Goal: Navigation & Orientation: Find specific page/section

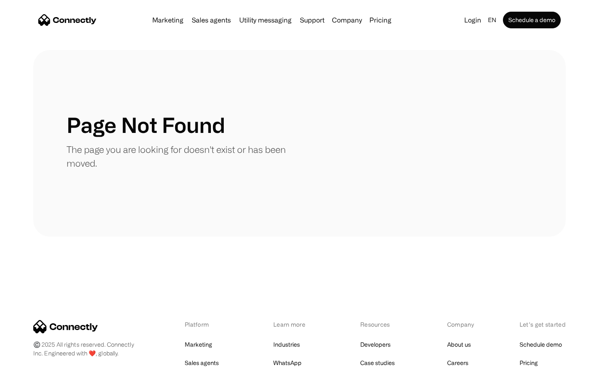
scroll to position [152, 0]
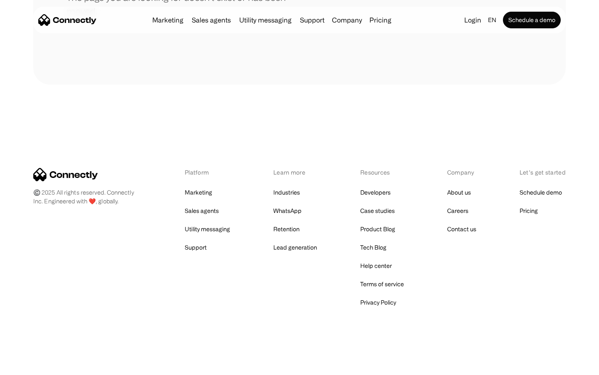
scroll to position [152, 0]
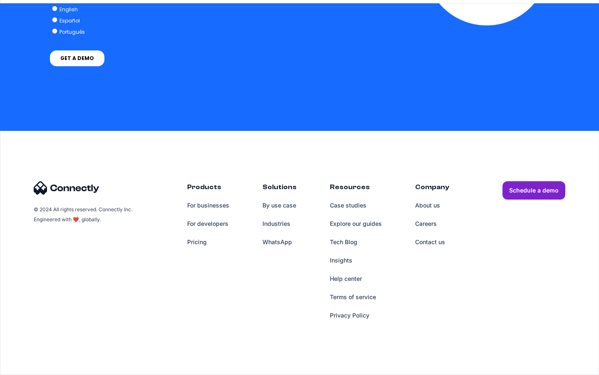
scroll to position [631, 0]
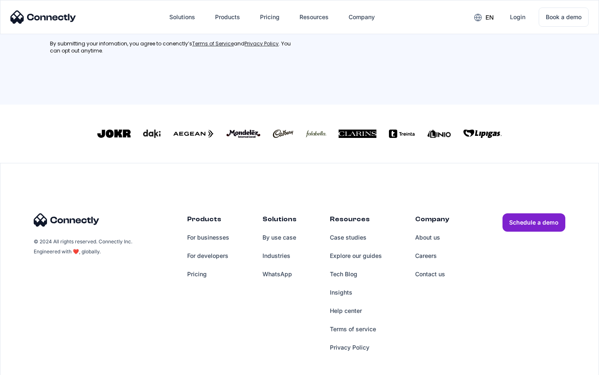
scroll to position [375, 0]
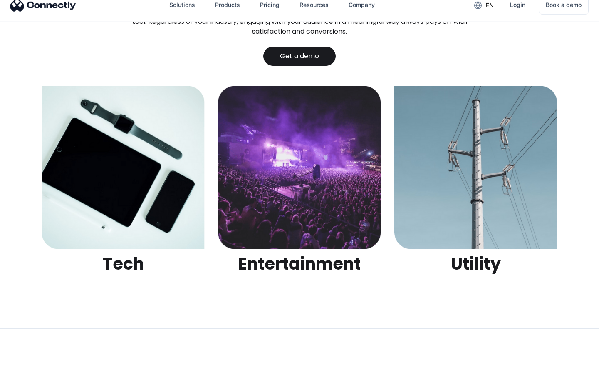
scroll to position [2626, 0]
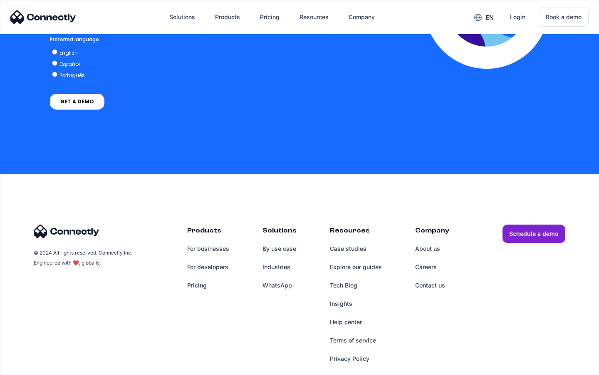
scroll to position [1836, 0]
